Goal: Task Accomplishment & Management: Complete application form

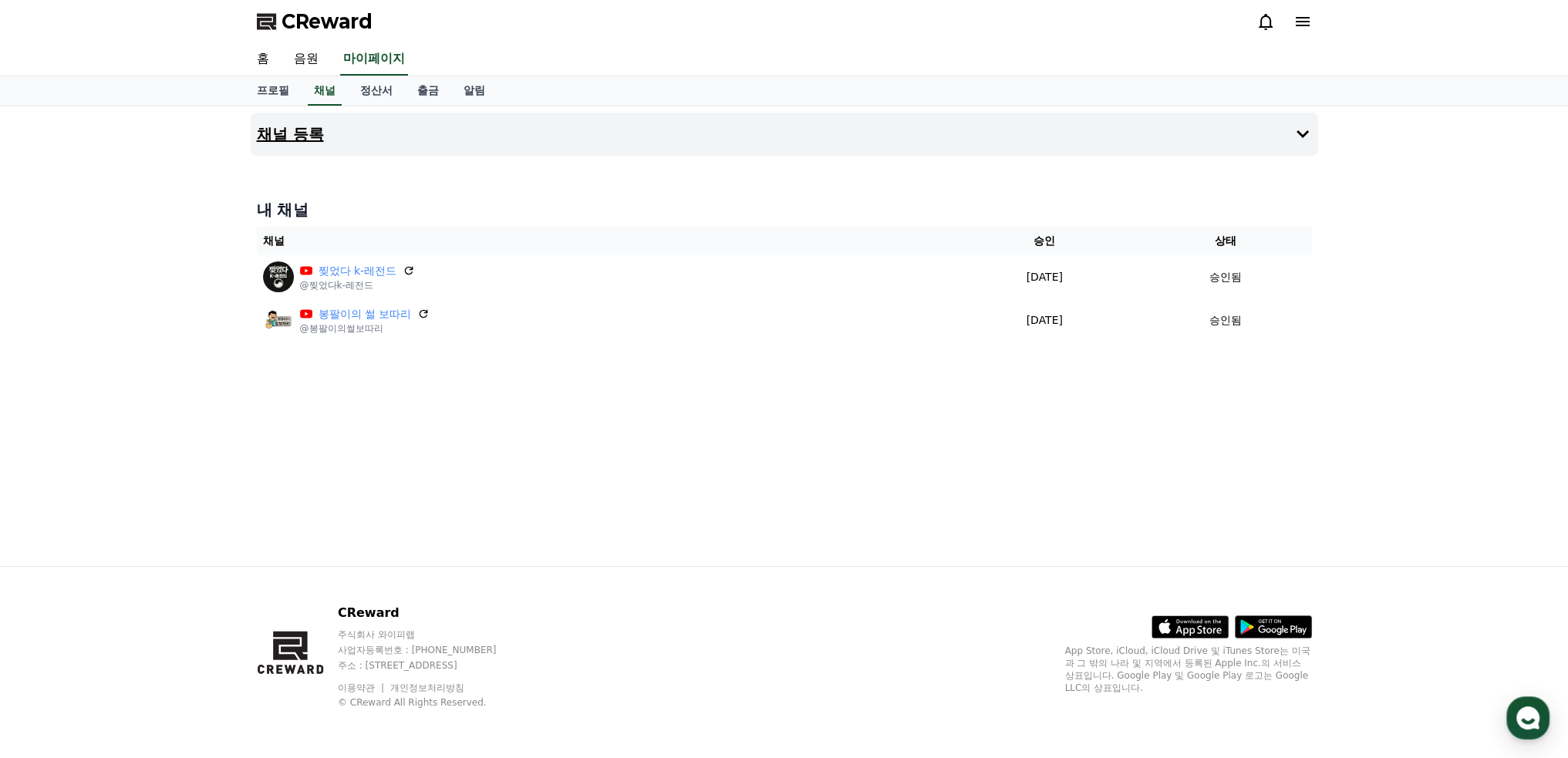
click at [305, 129] on h4 "채널 등록" at bounding box center [290, 134] width 67 height 17
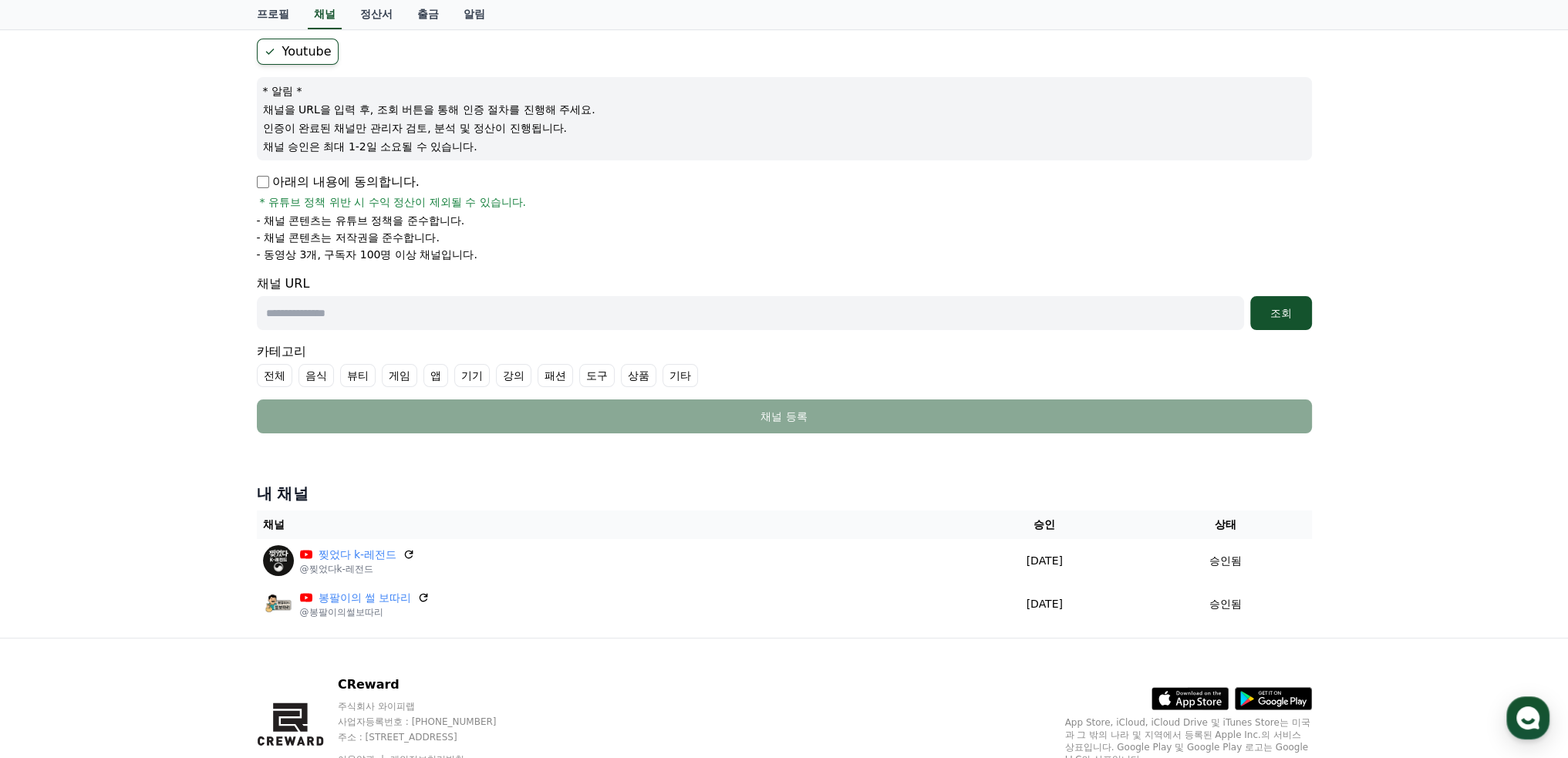
scroll to position [154, 0]
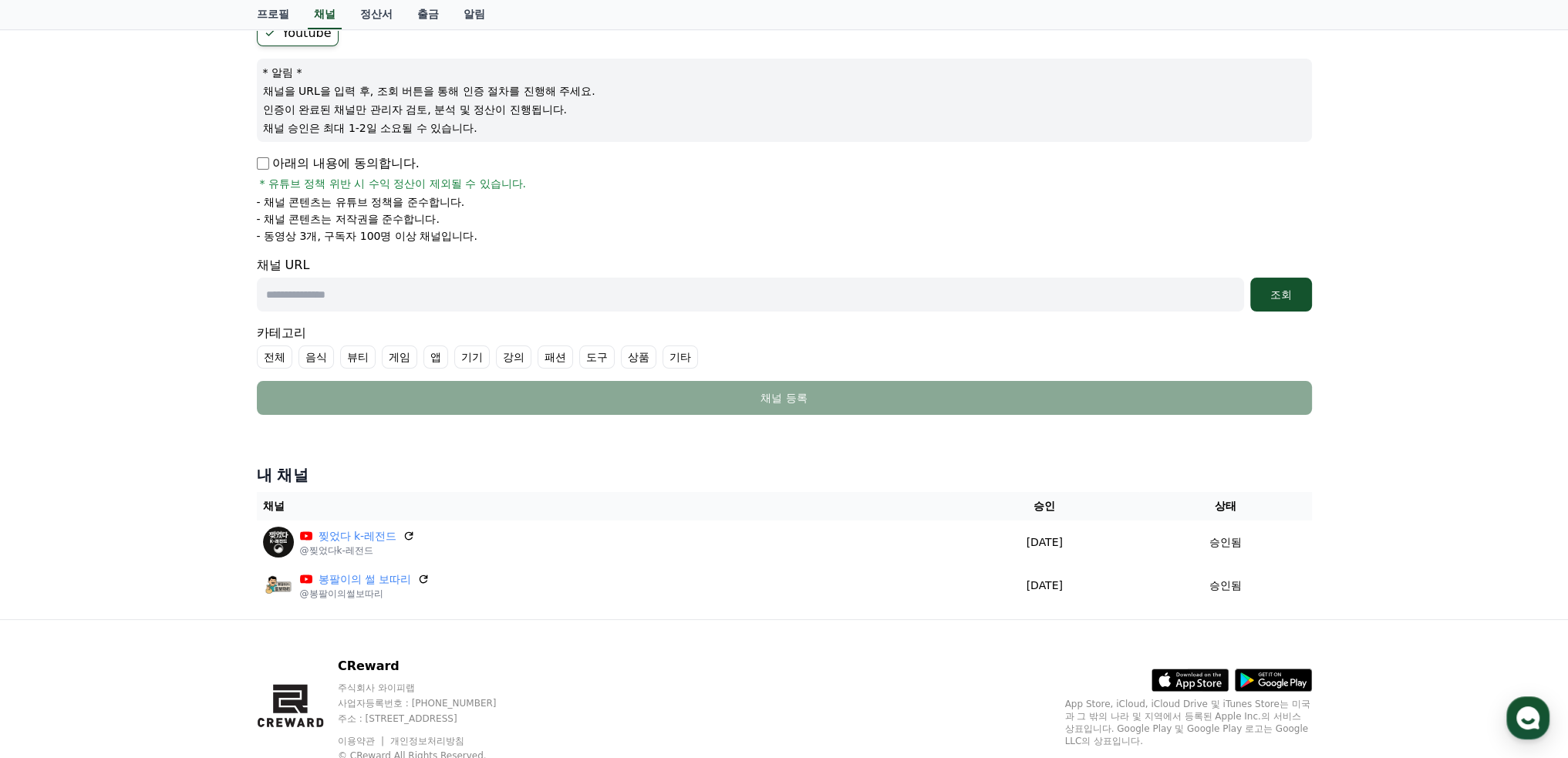
drag, startPoint x: 431, startPoint y: 295, endPoint x: 498, endPoint y: 293, distance: 67.0
click at [431, 294] on input "text" at bounding box center [751, 295] width 987 height 34
paste input "**********"
type input "**********"
click at [1280, 298] on div "조회" at bounding box center [1281, 295] width 49 height 16
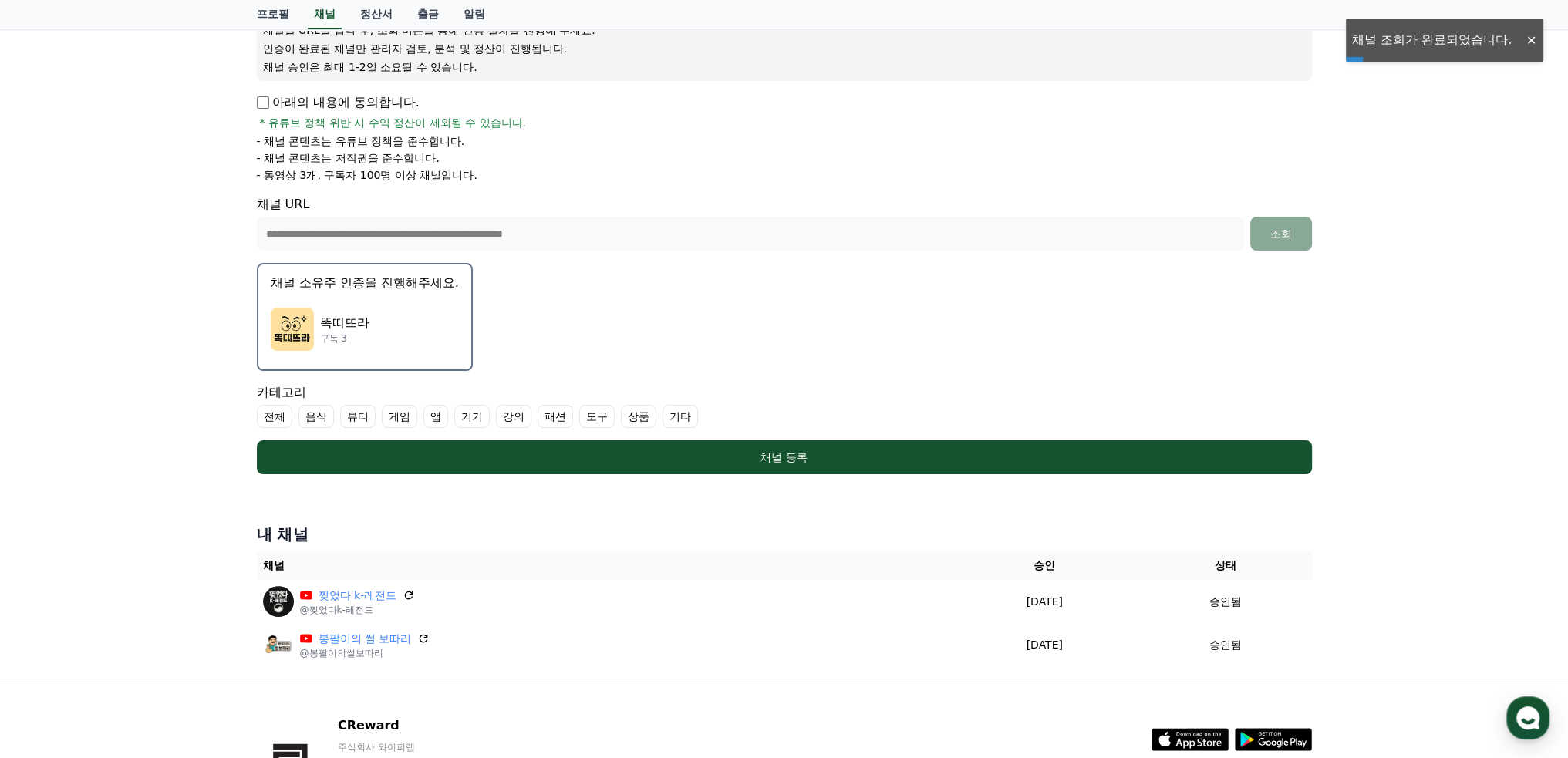
scroll to position [308, 0]
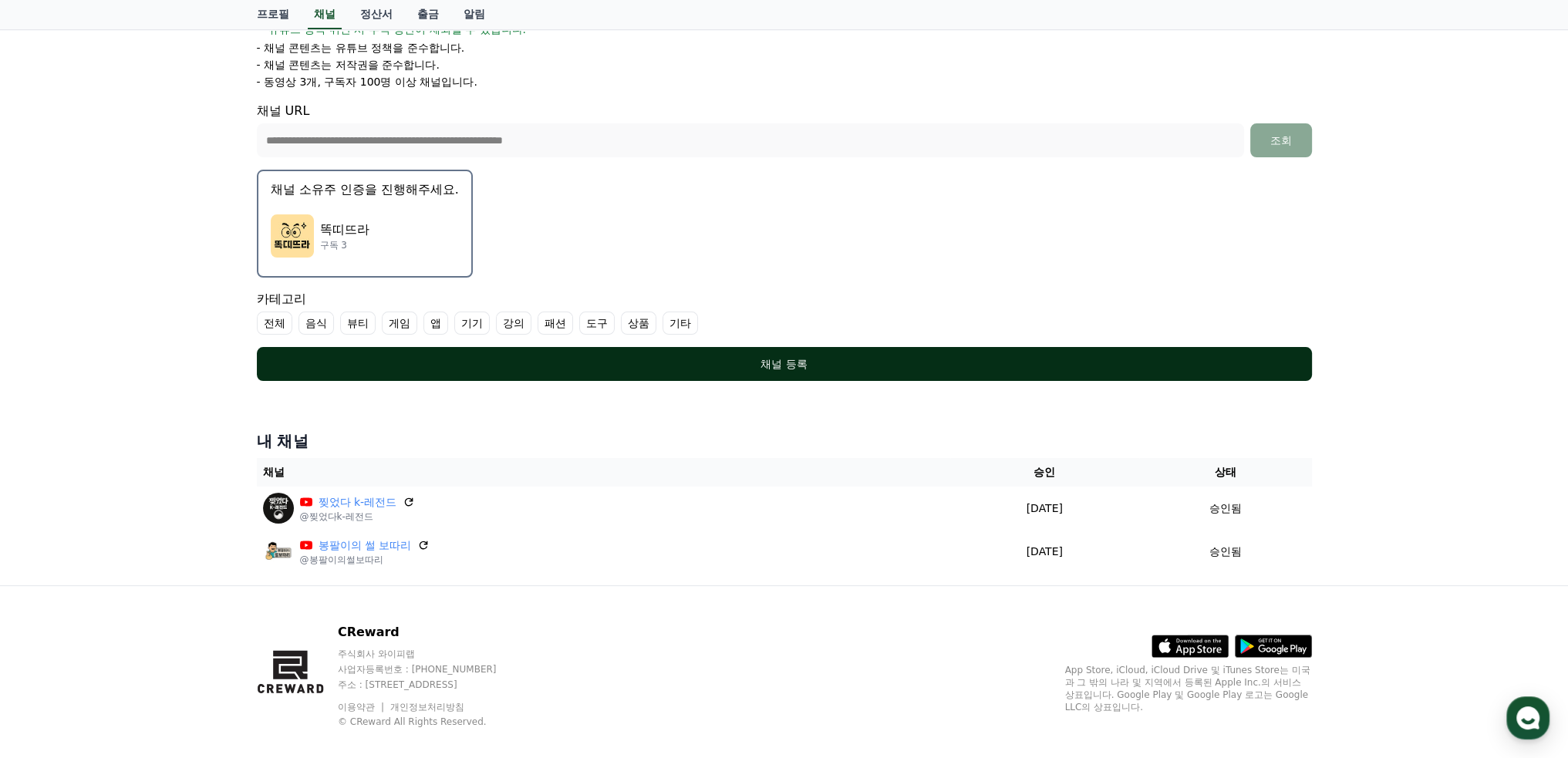
drag, startPoint x: 781, startPoint y: 368, endPoint x: 884, endPoint y: 367, distance: 103.0
click at [781, 369] on div "채널 등록" at bounding box center [785, 364] width 993 height 16
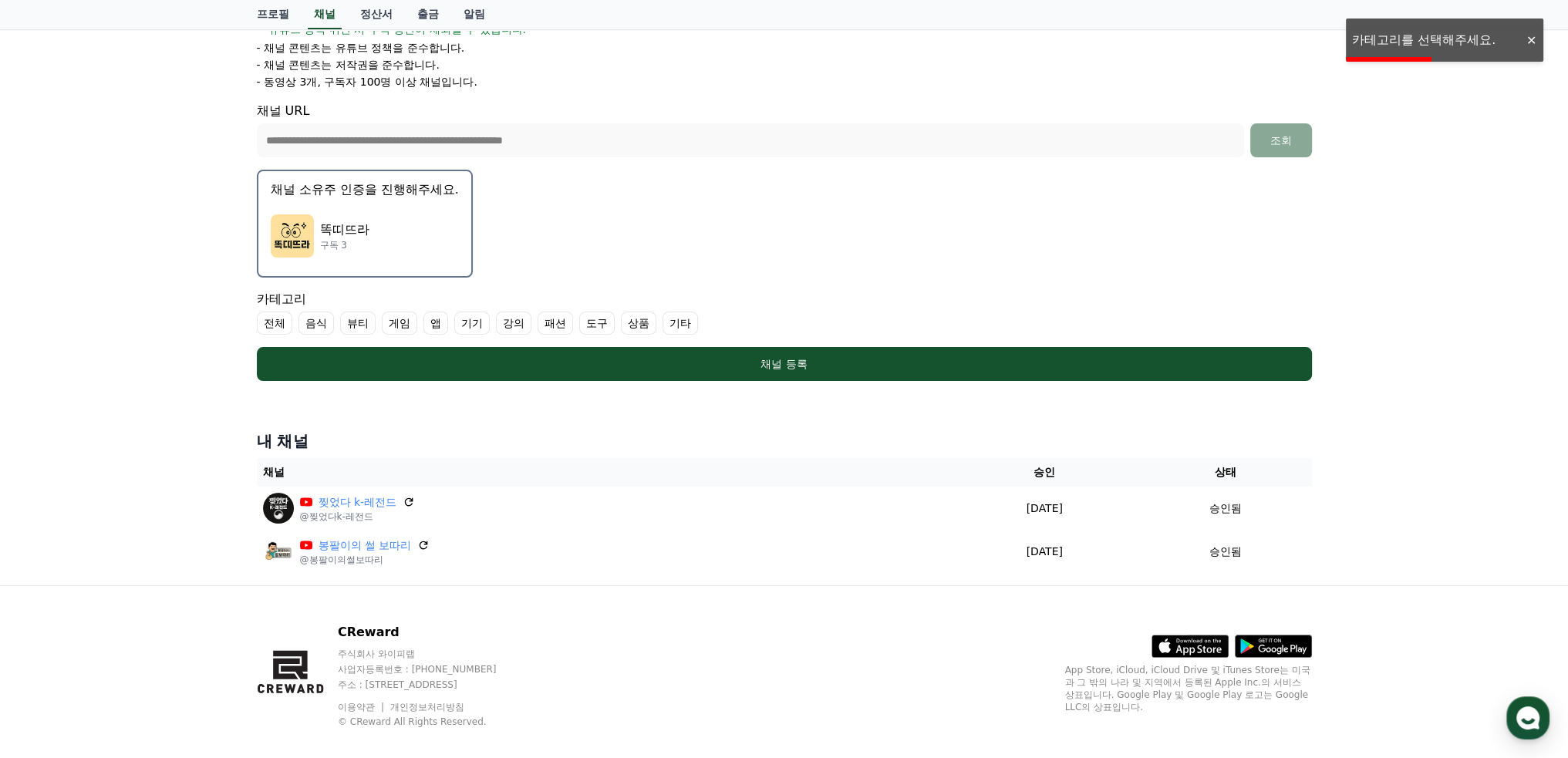
click at [687, 324] on label "기타" at bounding box center [680, 323] width 36 height 23
click at [279, 326] on label "전체" at bounding box center [275, 323] width 36 height 23
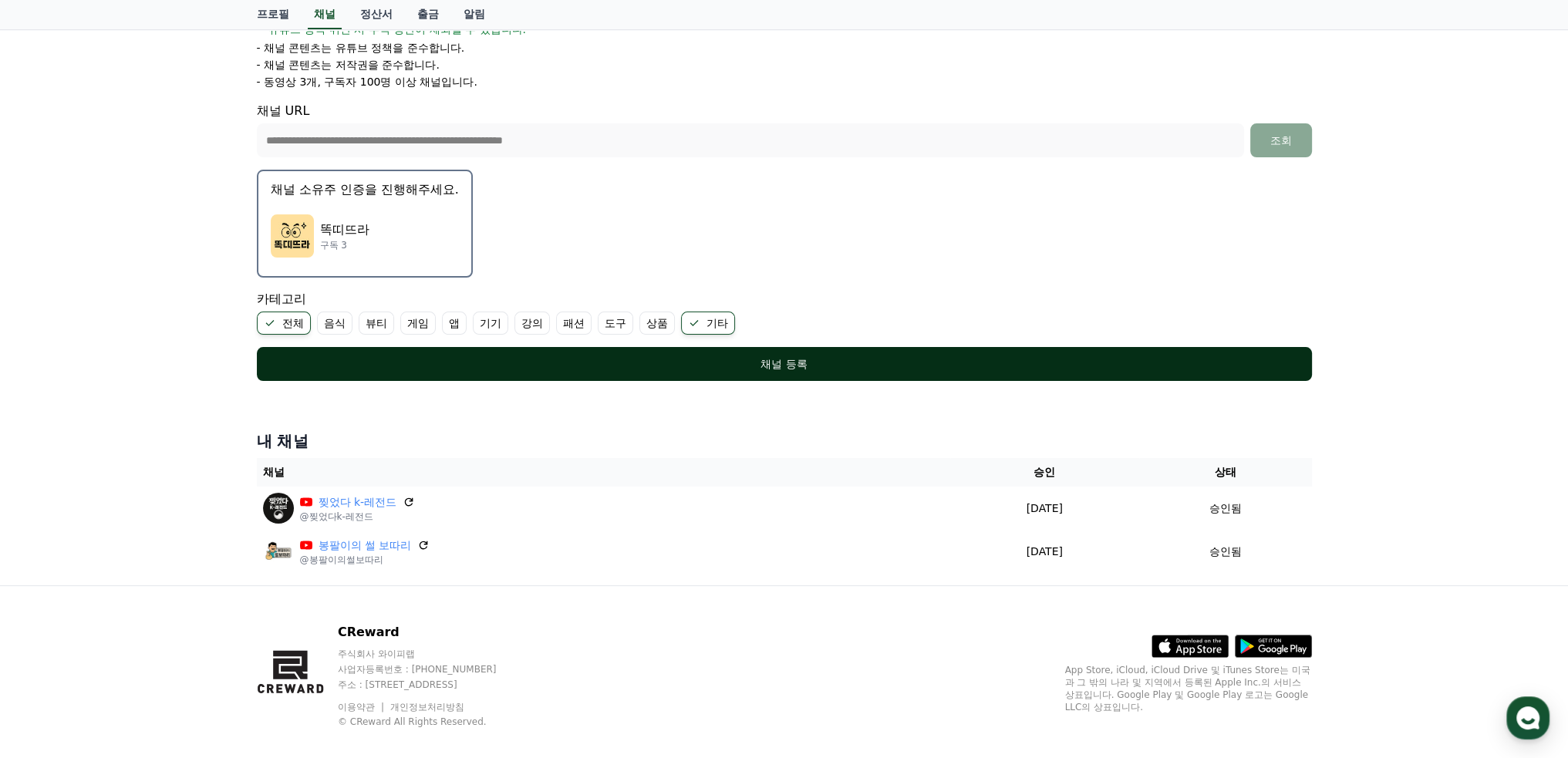
click at [787, 365] on div "채널 등록" at bounding box center [785, 364] width 993 height 16
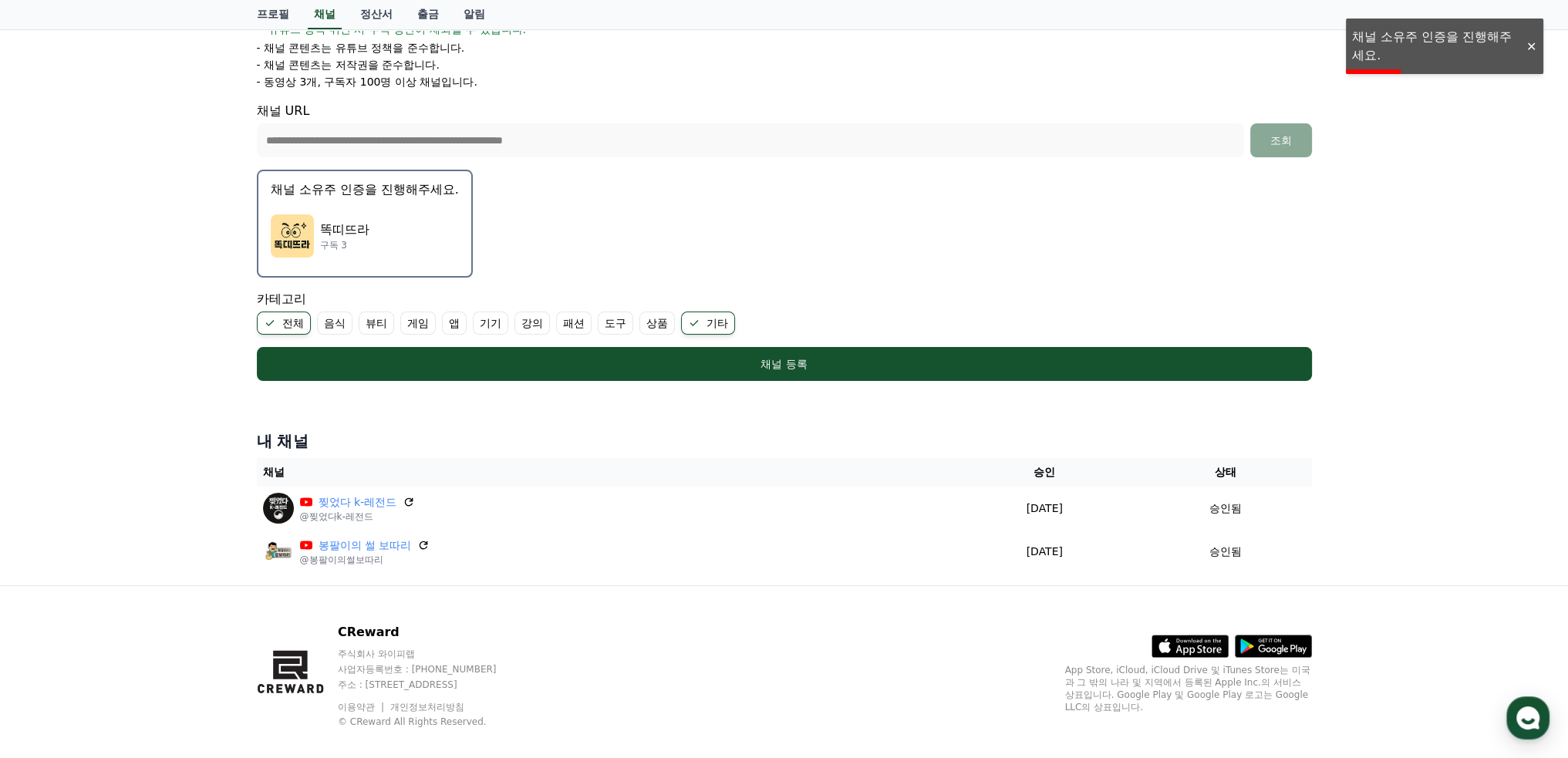
drag, startPoint x: 367, startPoint y: 233, endPoint x: 386, endPoint y: 243, distance: 21.5
click at [367, 233] on p "똑띠뜨라" at bounding box center [344, 230] width 49 height 19
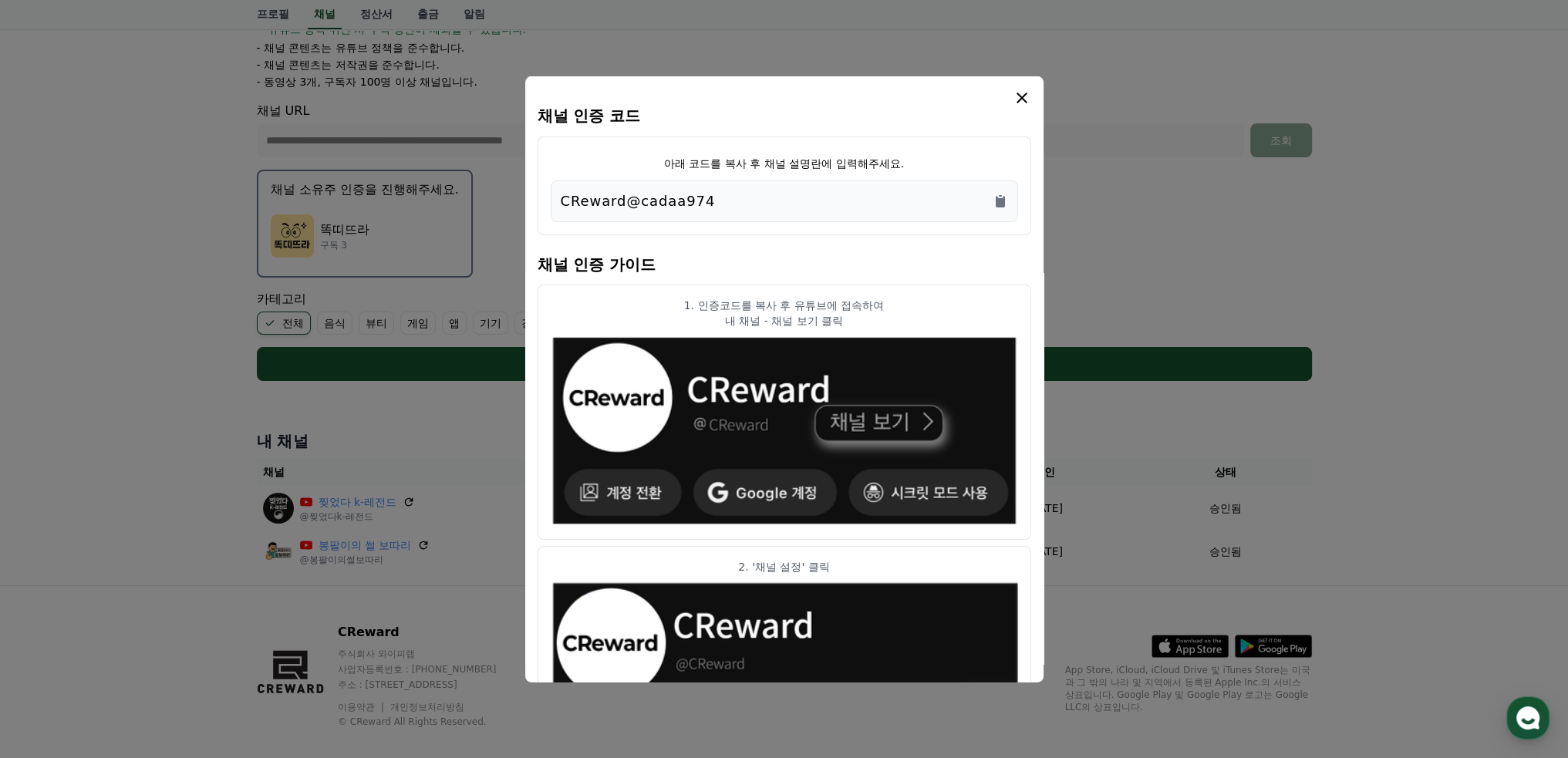
drag, startPoint x: 711, startPoint y: 200, endPoint x: 540, endPoint y: 196, distance: 171.0
click at [540, 196] on div "아래 코드를 복사 후 채널 설명란에 입력해주세요. CReward@cadaa974" at bounding box center [785, 184] width 494 height 99
copy p "CReward@cadaa974"
click at [1019, 99] on icon "modal" at bounding box center [1022, 97] width 11 height 11
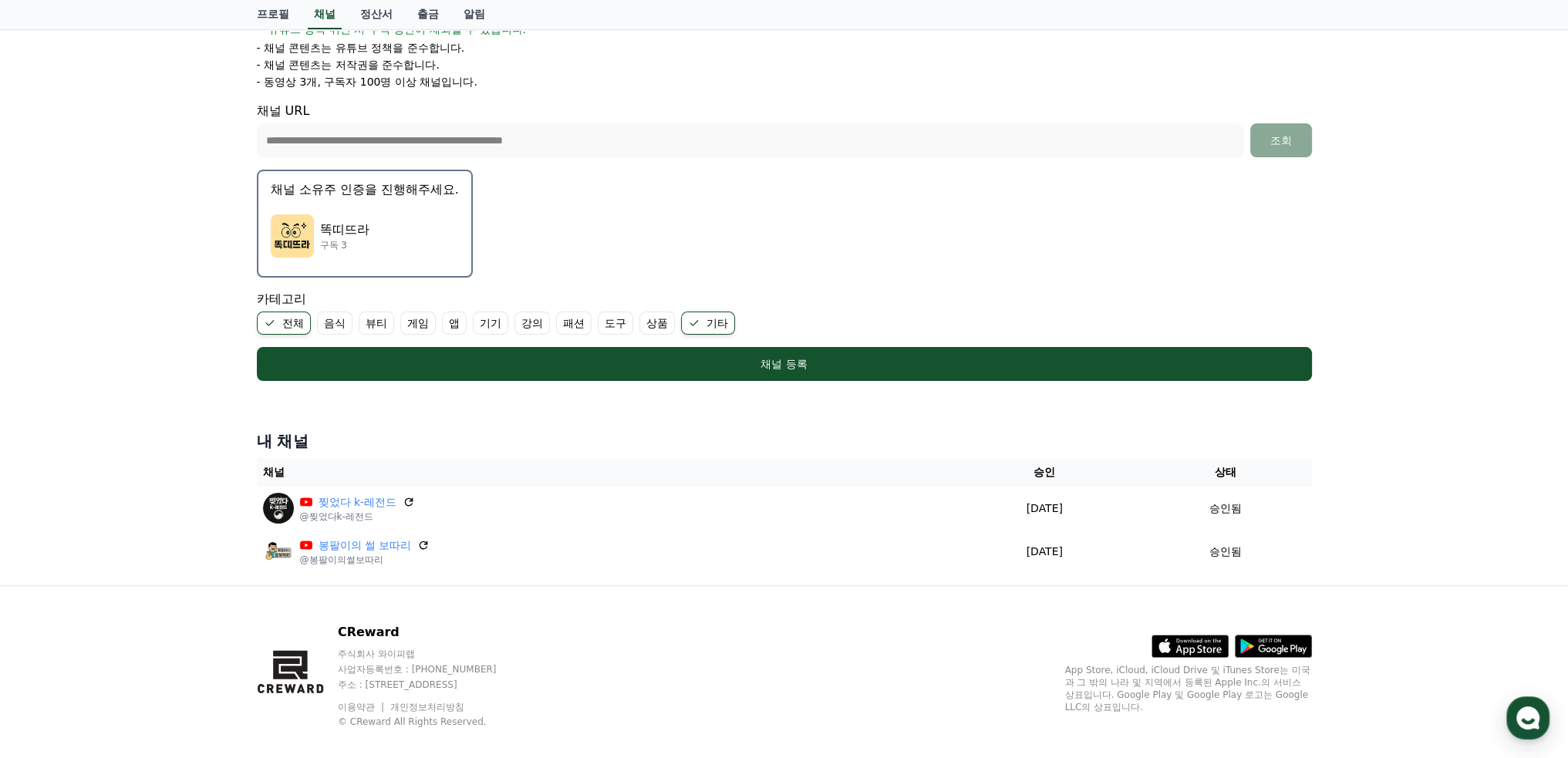
click at [364, 230] on p "똑띠뜨라" at bounding box center [344, 230] width 49 height 19
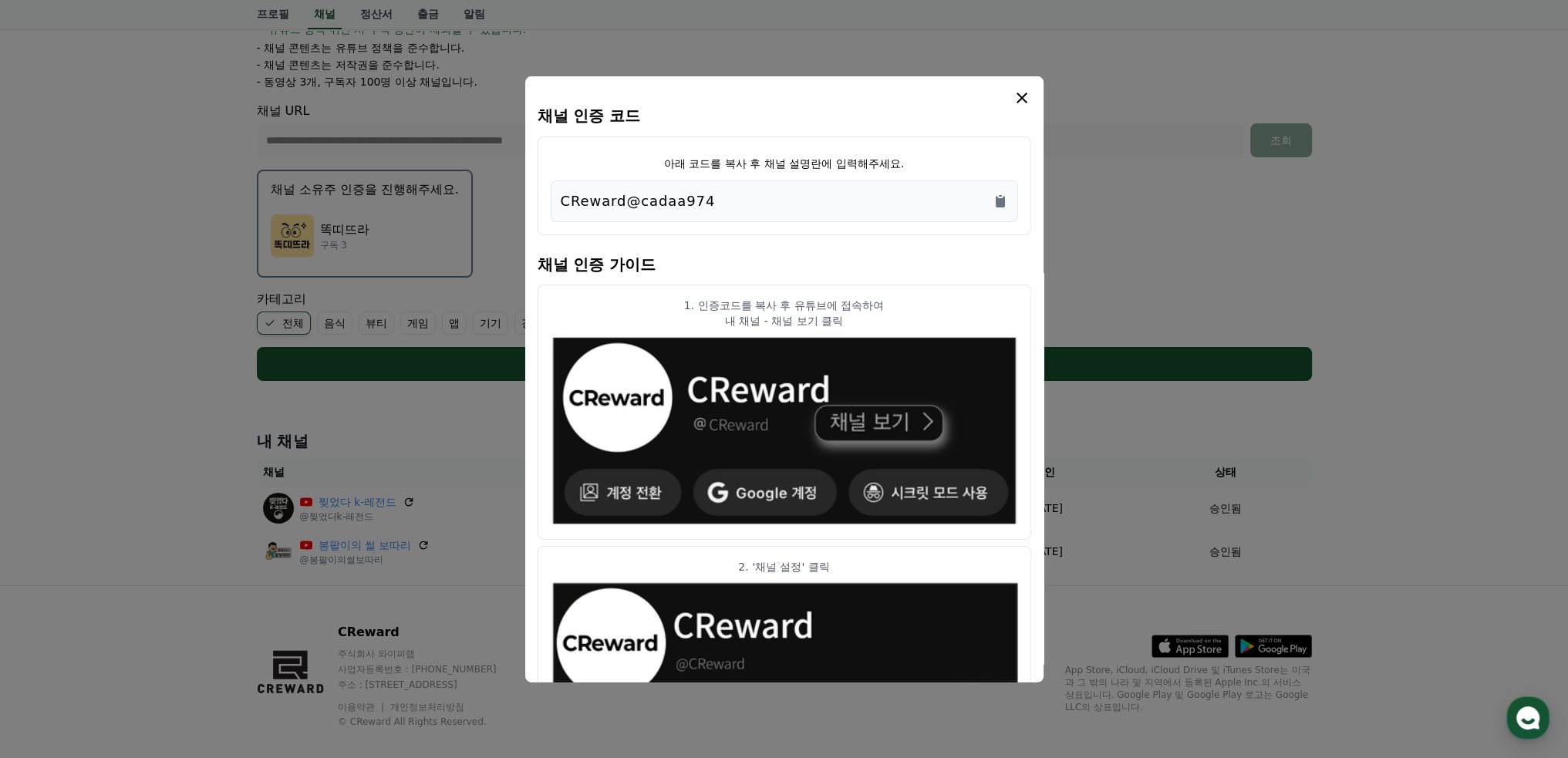
click at [1023, 89] on icon "modal" at bounding box center [1022, 97] width 19 height 19
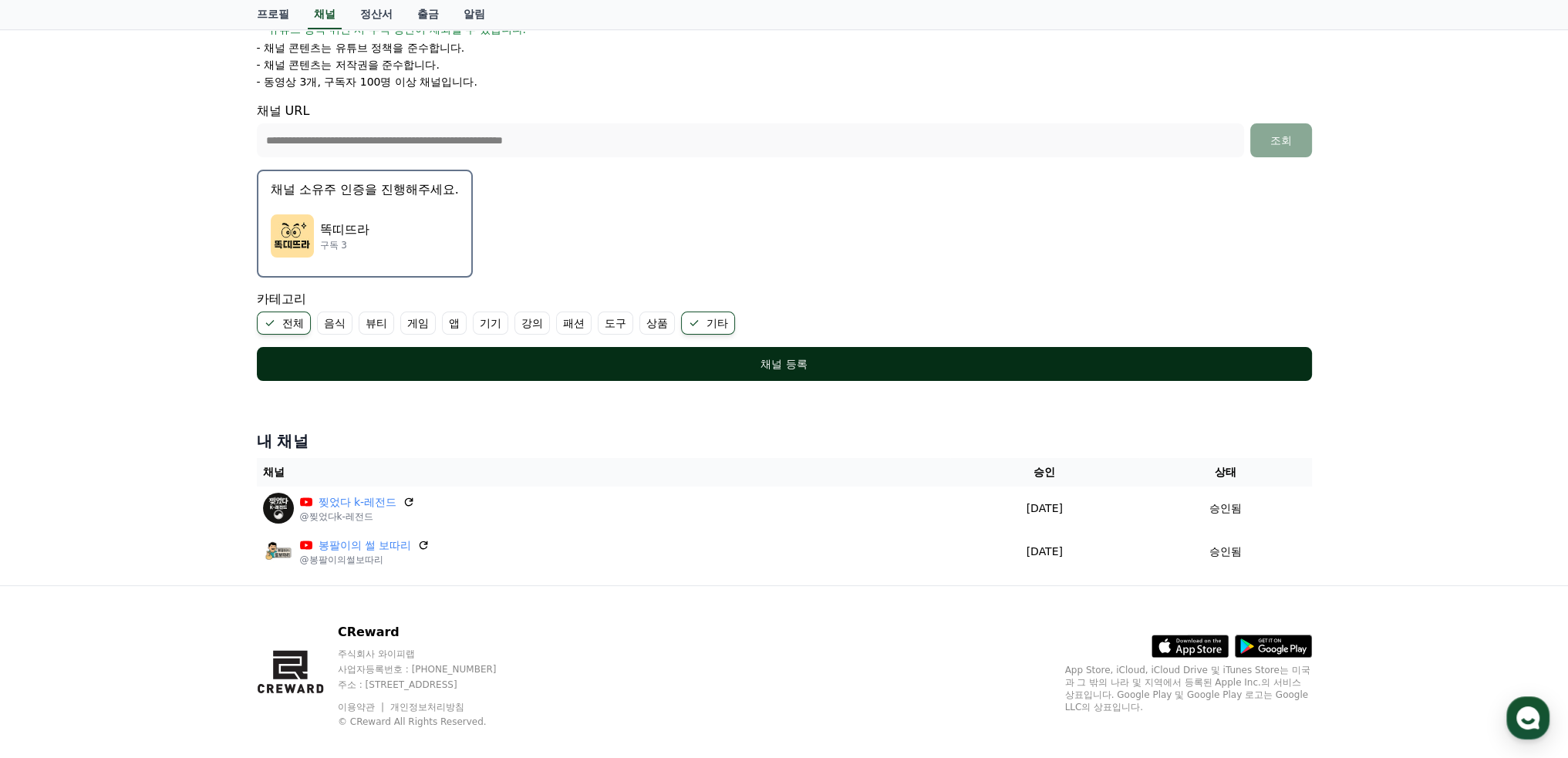
click at [795, 360] on div "채널 등록" at bounding box center [785, 364] width 993 height 16
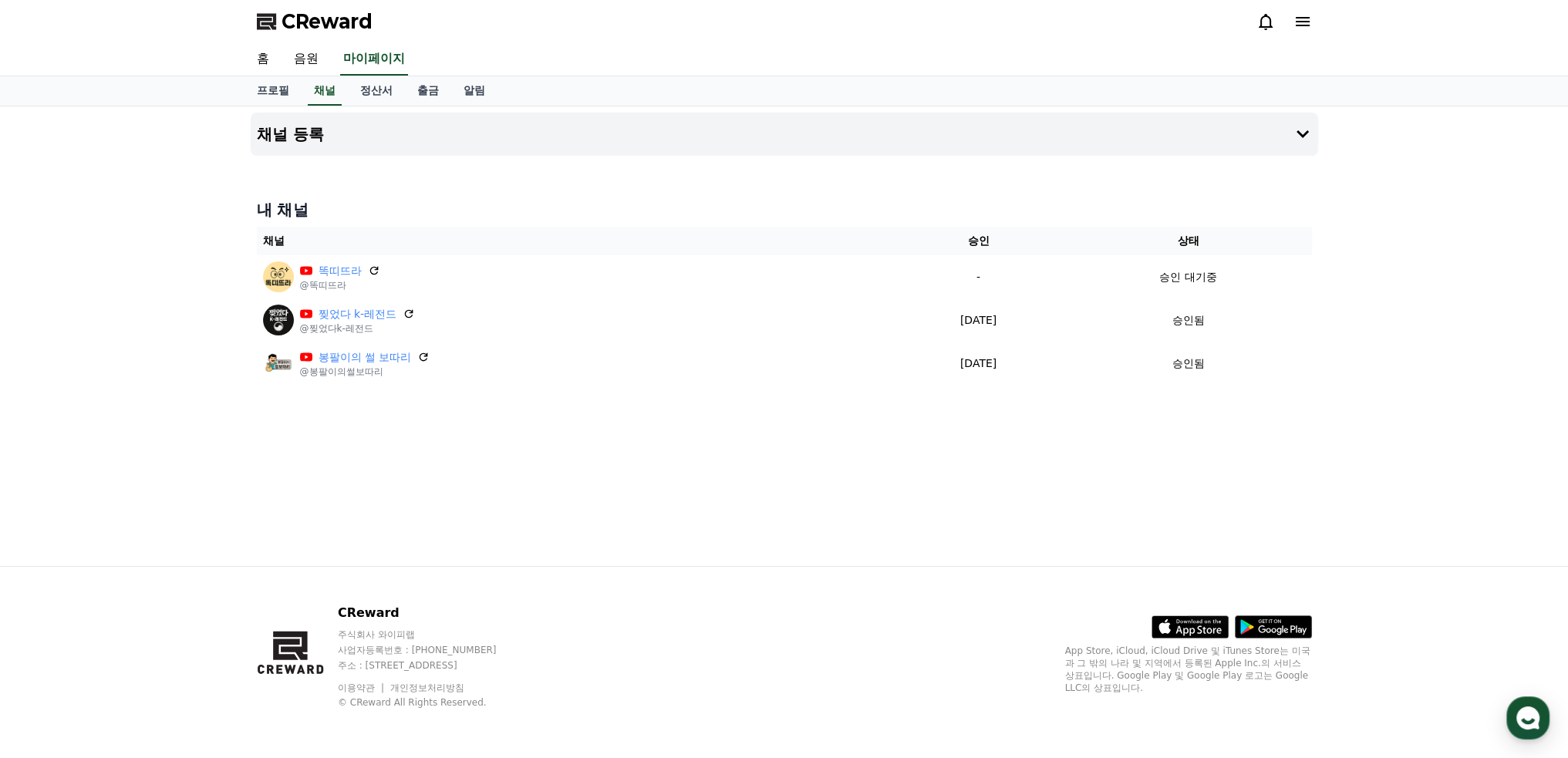
click at [838, 455] on div "채널 등록 내 채널 채널 승인 상태 똑띠뜨라 @똑띠뜨라 - 승인 대기중 찢었다 k-레전드 @찢었다k-레전드 [DATE] 09-16 승인됨 봉팔…" at bounding box center [784, 336] width 1080 height 459
